Goal: Information Seeking & Learning: Learn about a topic

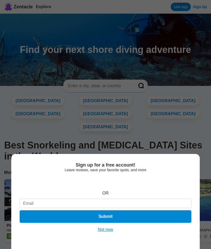
click at [132, 122] on div "Sign up for a free account! Leave reviews, save your favorite spots, and more O…" at bounding box center [105, 124] width 211 height 249
click at [105, 232] on button "Not now" at bounding box center [106, 229] width 19 height 5
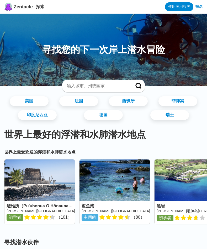
click at [98, 88] on input at bounding box center [97, 85] width 62 height 5
paste input "Chicago Undersea Explorers Society"
type input "C"
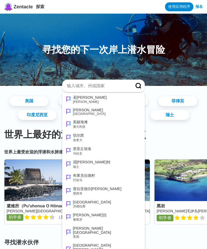
click at [21, 122] on div "美国 法国 西班牙 菲律宾 印度尼西亚 德国 瑞士" at bounding box center [103, 108] width 199 height 28
click at [49, 102] on link "美国" at bounding box center [29, 101] width 41 height 10
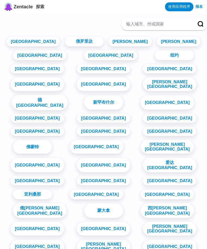
click at [63, 102] on font "德克萨斯州" at bounding box center [39, 103] width 47 height 10
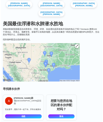
scroll to position [131, 0]
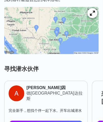
click at [93, 16] on icon at bounding box center [92, 13] width 5 height 5
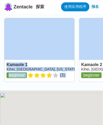
scroll to position [34, 0]
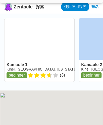
drag, startPoint x: 78, startPoint y: 51, endPoint x: 52, endPoint y: 52, distance: 25.7
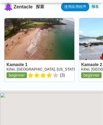
click at [52, 52] on div "Kamaole 1 Kihei, [GEOGRAPHIC_DATA], [US_STATE] beginner ( 3 ) Kamaole 2 Kihei, …" at bounding box center [51, 52] width 103 height 77
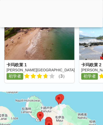
click at [50, 26] on div at bounding box center [51, 26] width 103 height 0
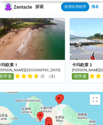
scroll to position [0, 0]
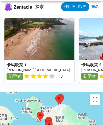
click at [39, 66] on link at bounding box center [39, 50] width 70 height 65
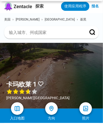
scroll to position [13, 0]
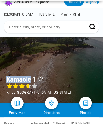
drag, startPoint x: 31, startPoint y: 78, endPoint x: 7, endPoint y: 77, distance: 24.7
click at [7, 77] on h1 "Kamaole 1" at bounding box center [21, 79] width 30 height 7
copy h1 "Kamaole"
